Goal: Task Accomplishment & Management: Use online tool/utility

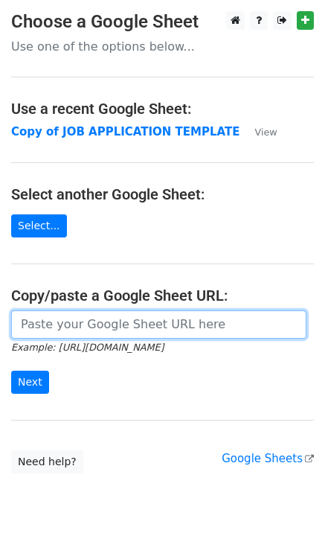
click at [71, 320] on input "url" at bounding box center [159, 324] width 296 height 28
paste input "https://docs.google.com/spreadsheets/d/10ChpzUYxKOE8jVvlyNJ3HrL70kzaoSW43Of00LY…"
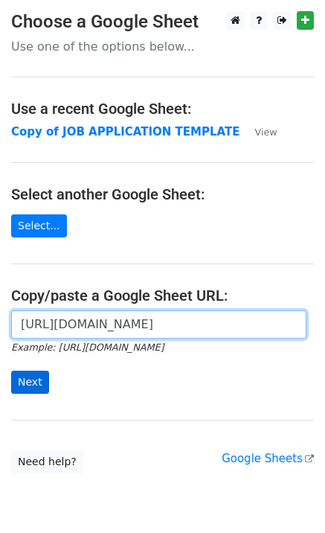
type input "https://docs.google.com/spreadsheets/d/10ChpzUYxKOE8jVvlyNJ3HrL70kzaoSW43Of00LY…"
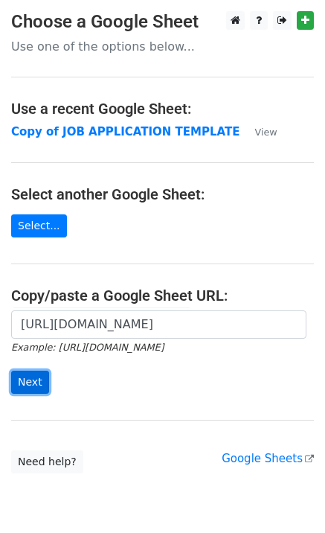
scroll to position [0, 0]
click at [28, 374] on input "Next" at bounding box center [30, 382] width 38 height 23
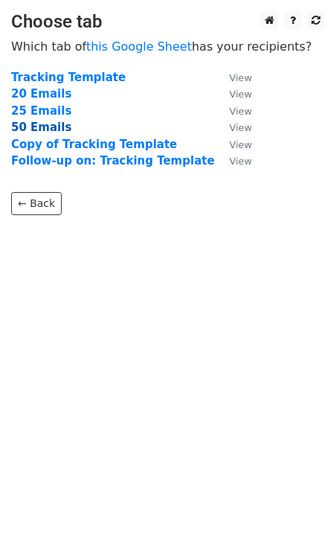
click at [28, 129] on strong "50 Emails" at bounding box center [41, 127] width 60 height 13
